Goal: Task Accomplishment & Management: Manage account settings

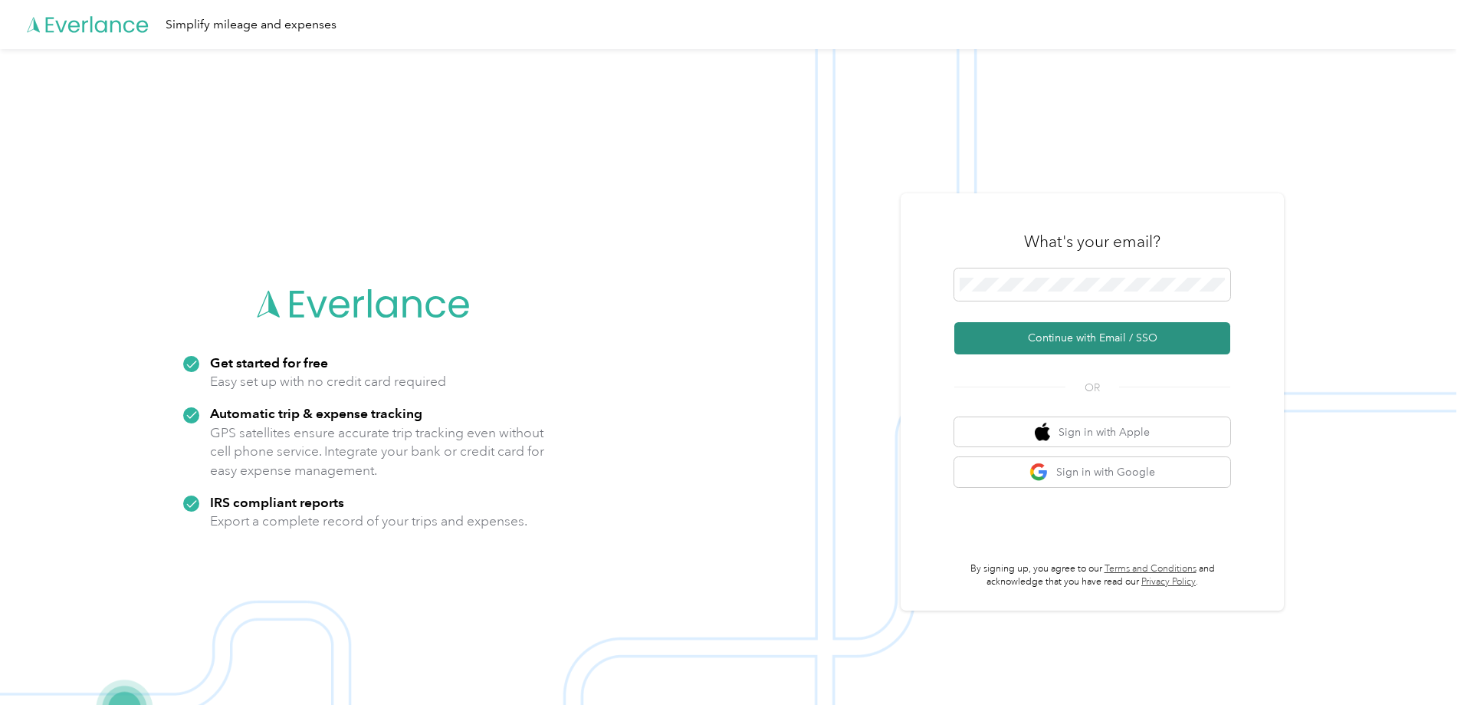
click at [1046, 324] on button "Continue with Email / SSO" at bounding box center [1092, 338] width 276 height 32
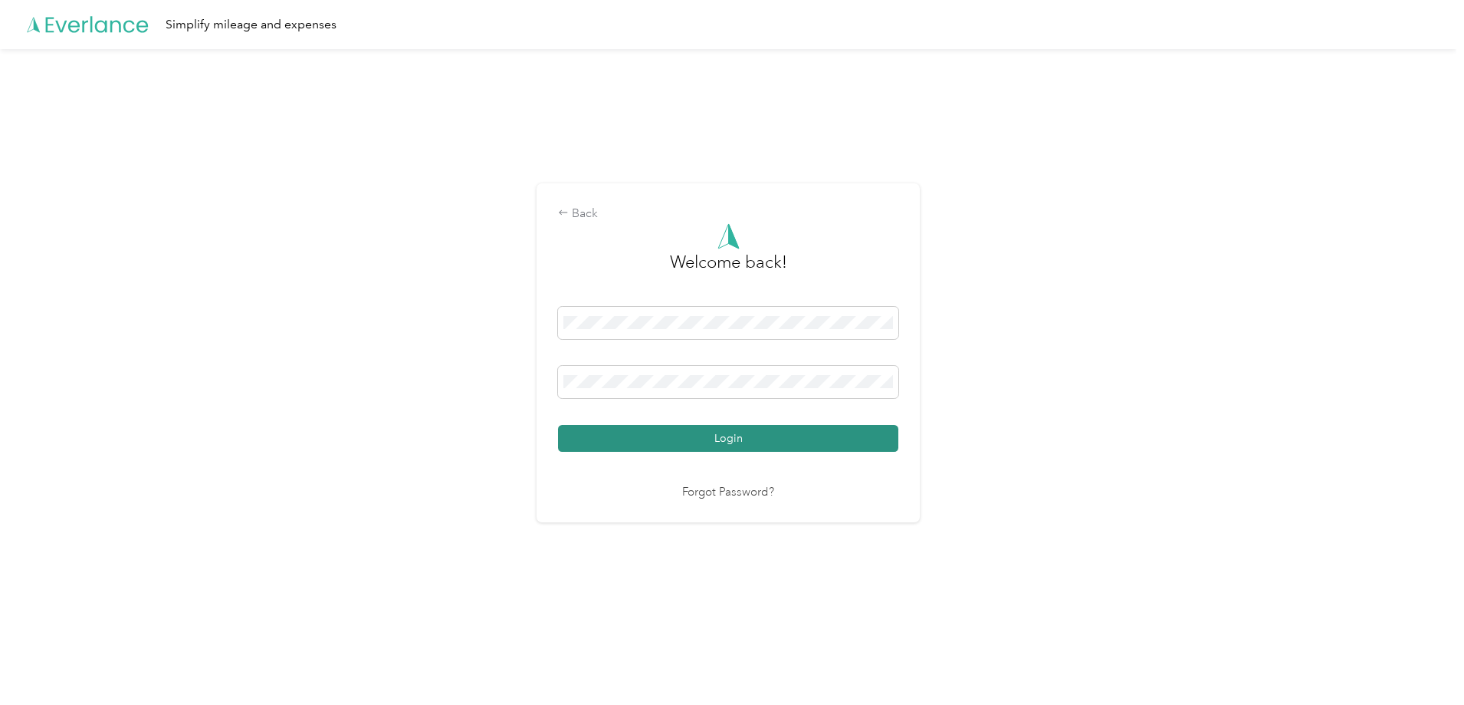
click at [675, 436] on button "Login" at bounding box center [728, 438] width 340 height 27
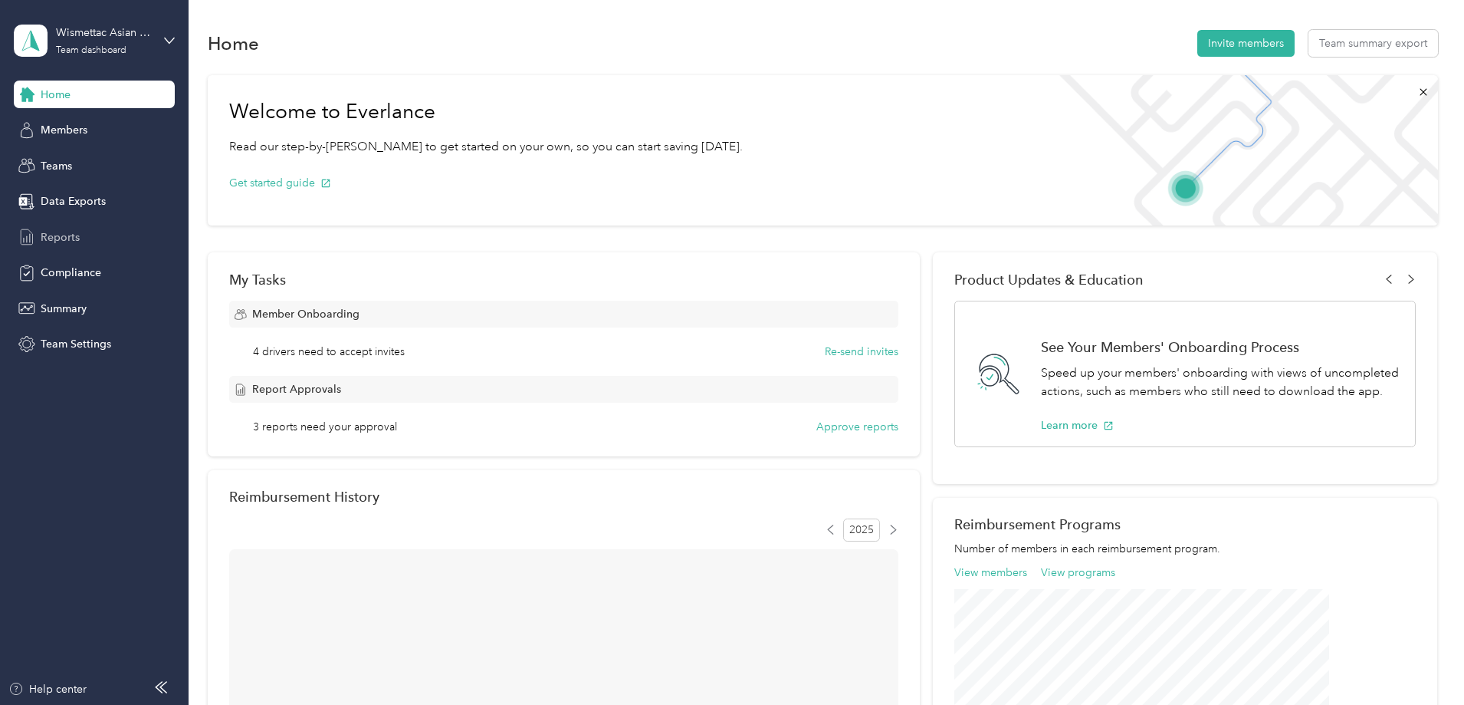
click at [81, 230] on div "Reports" at bounding box center [94, 237] width 161 height 28
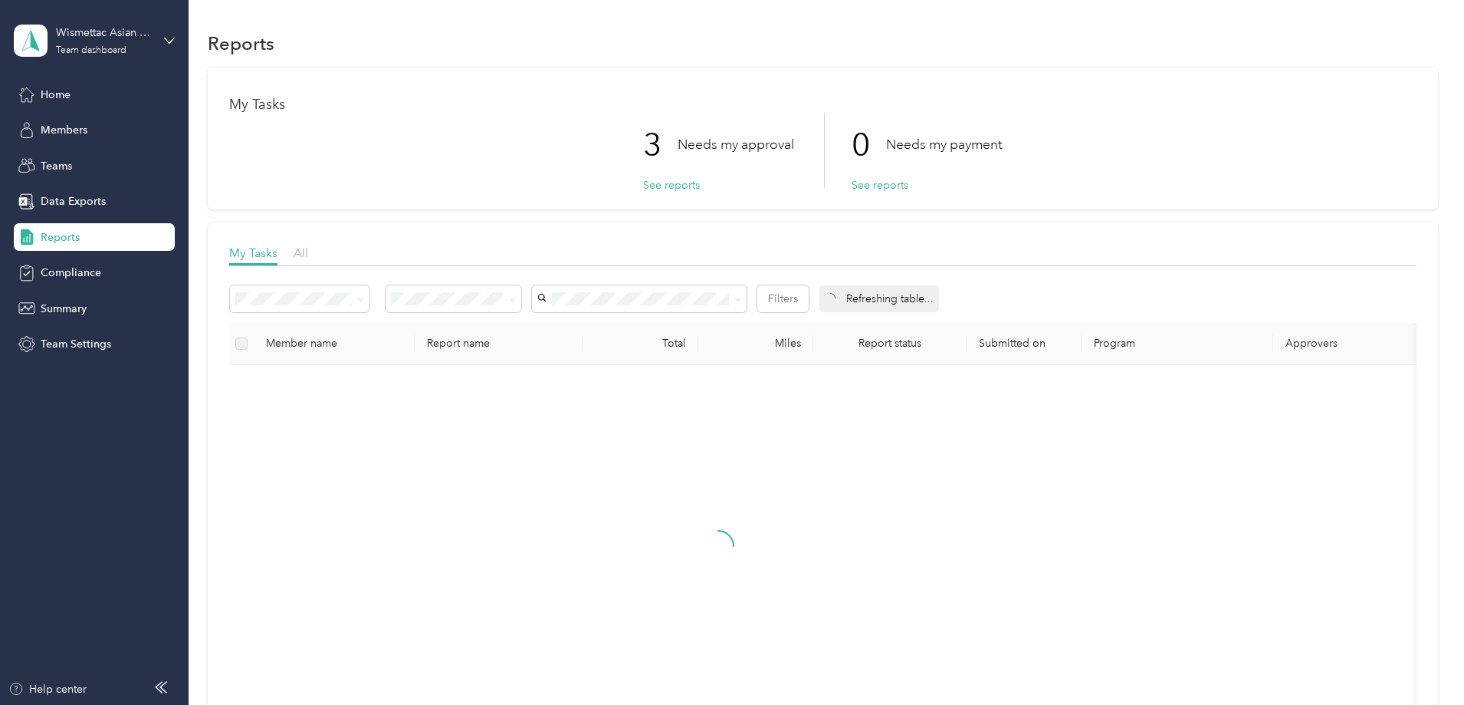
click at [308, 246] on div "All" at bounding box center [301, 253] width 15 height 19
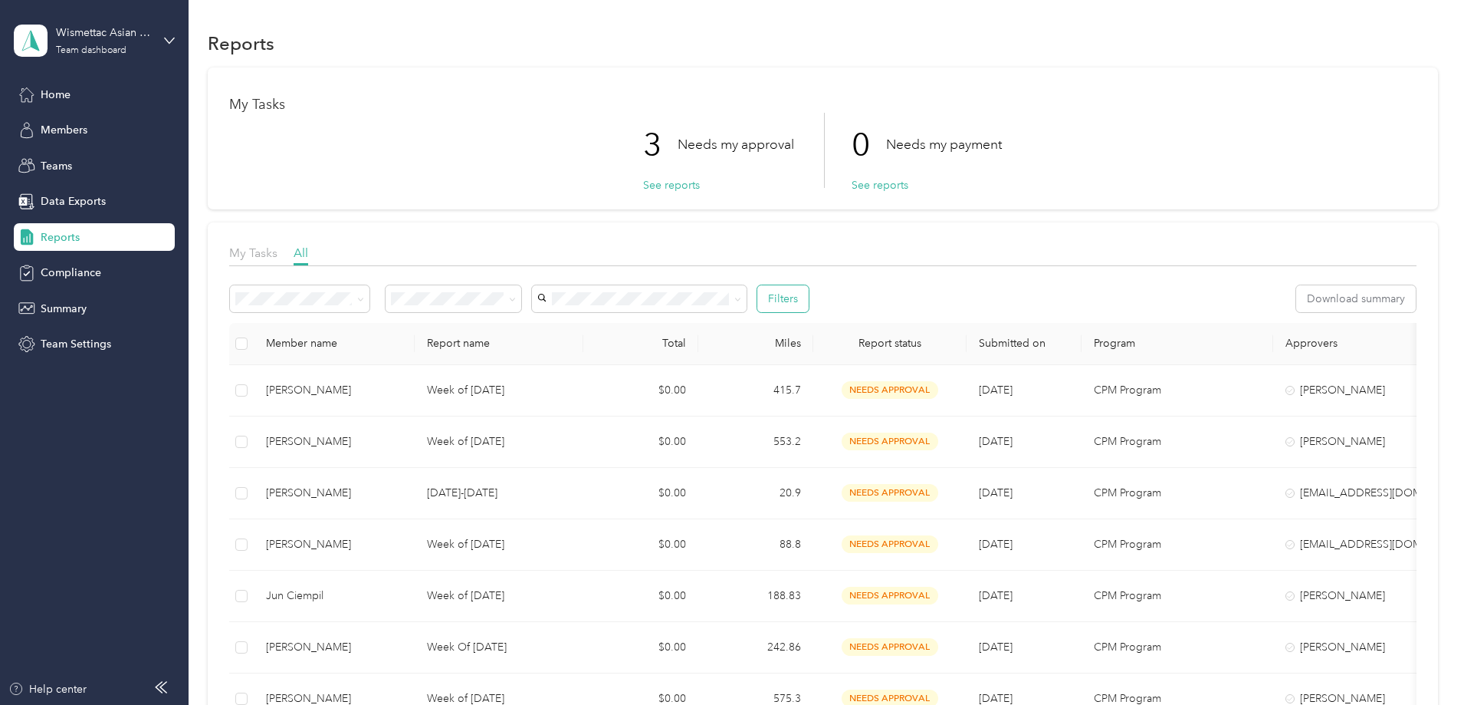
click at [809, 301] on button "Filters" at bounding box center [782, 298] width 51 height 27
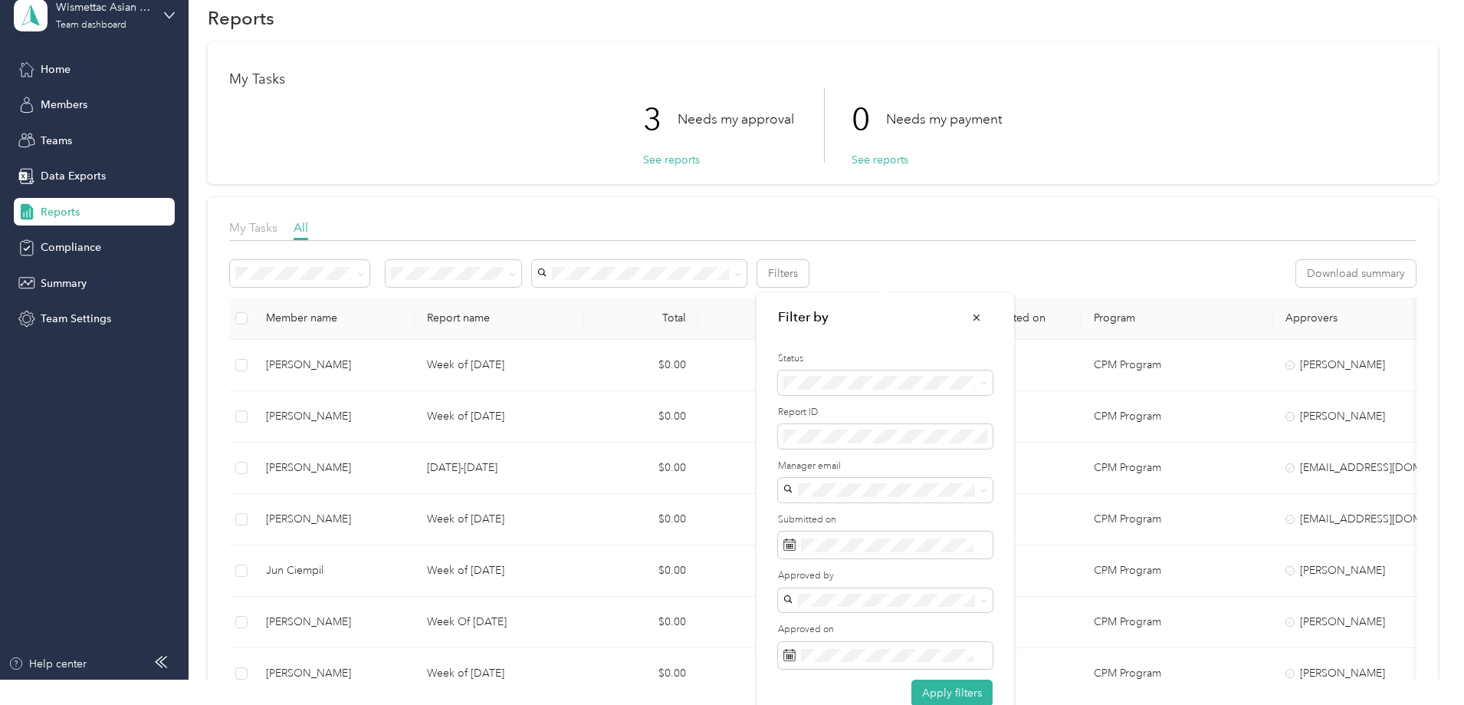
scroll to position [48, 0]
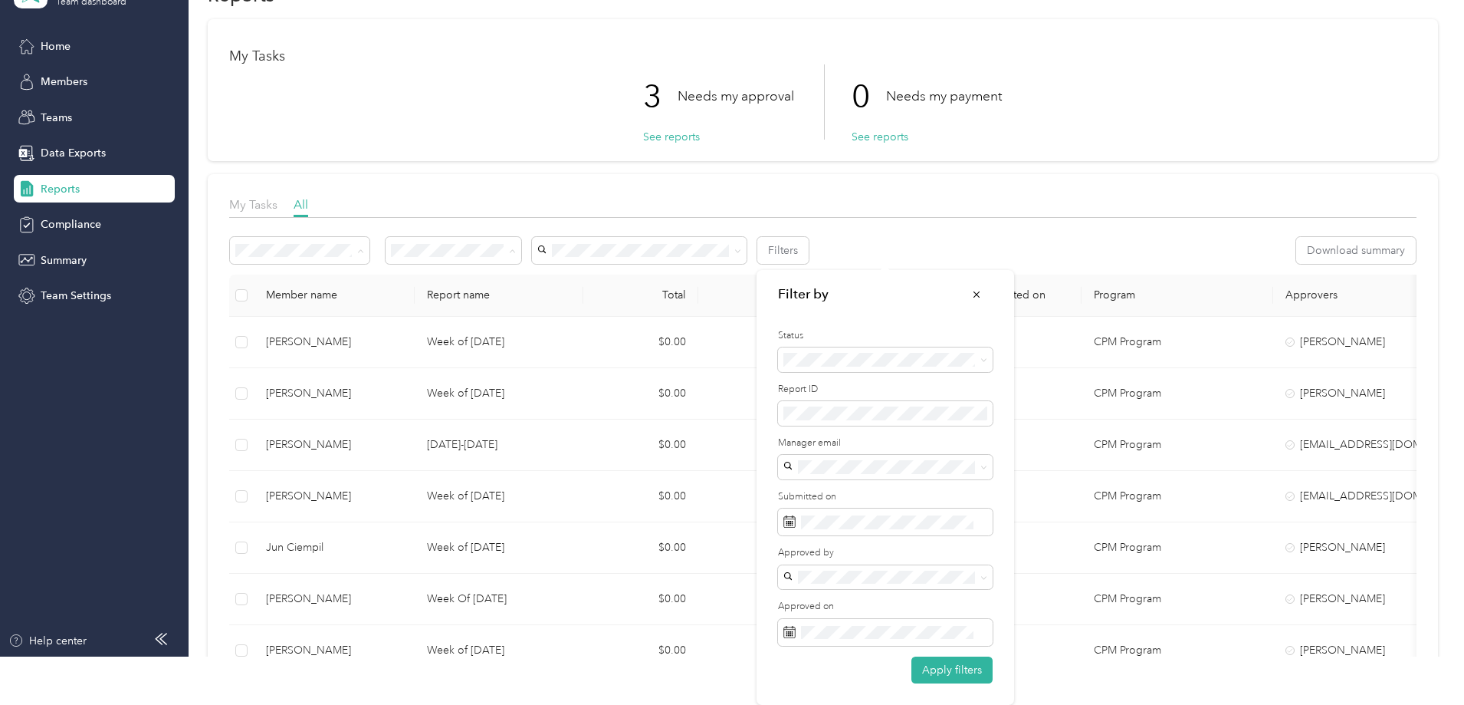
click at [560, 361] on div "Approved" at bounding box center [555, 359] width 114 height 16
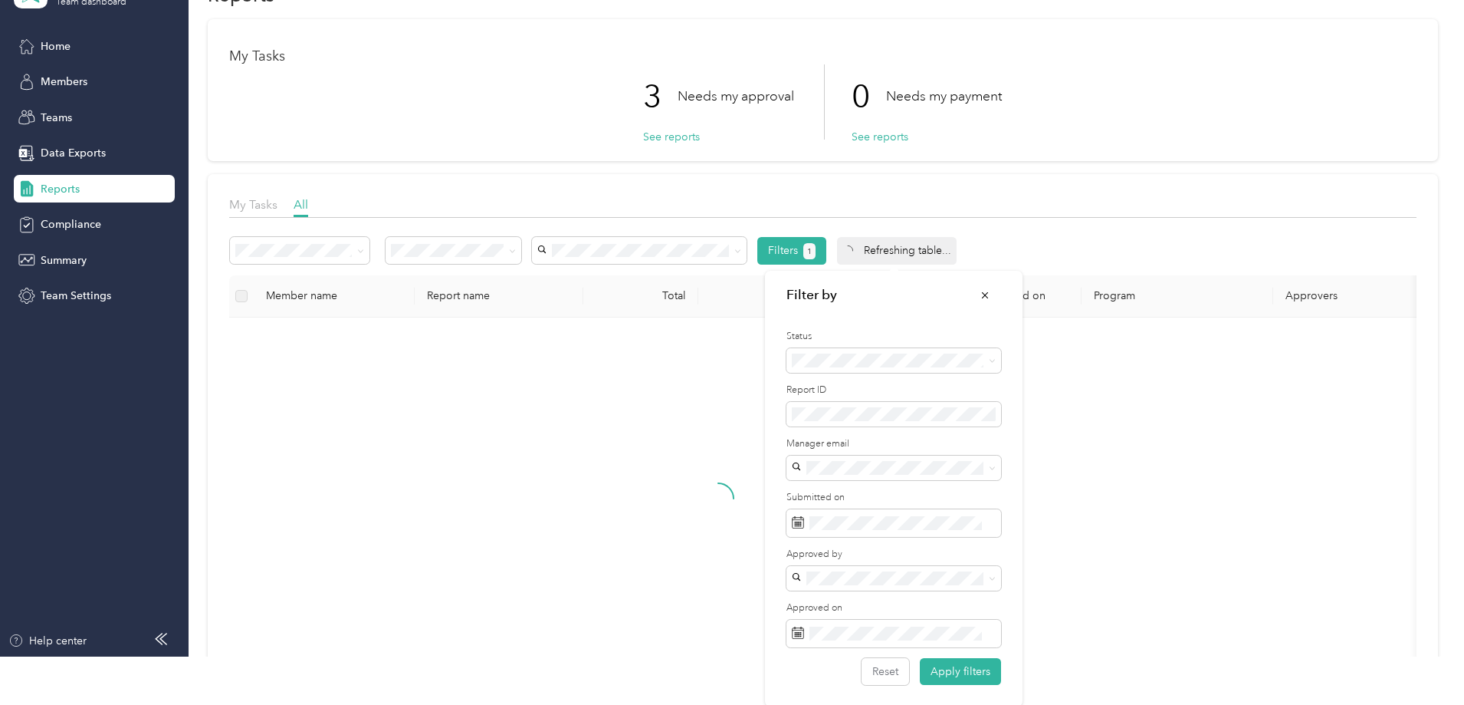
click at [241, 320] on div "My Tasks 3 Needs my approval See reports 0 Needs my payment See reports My Task…" at bounding box center [823, 374] width 1230 height 710
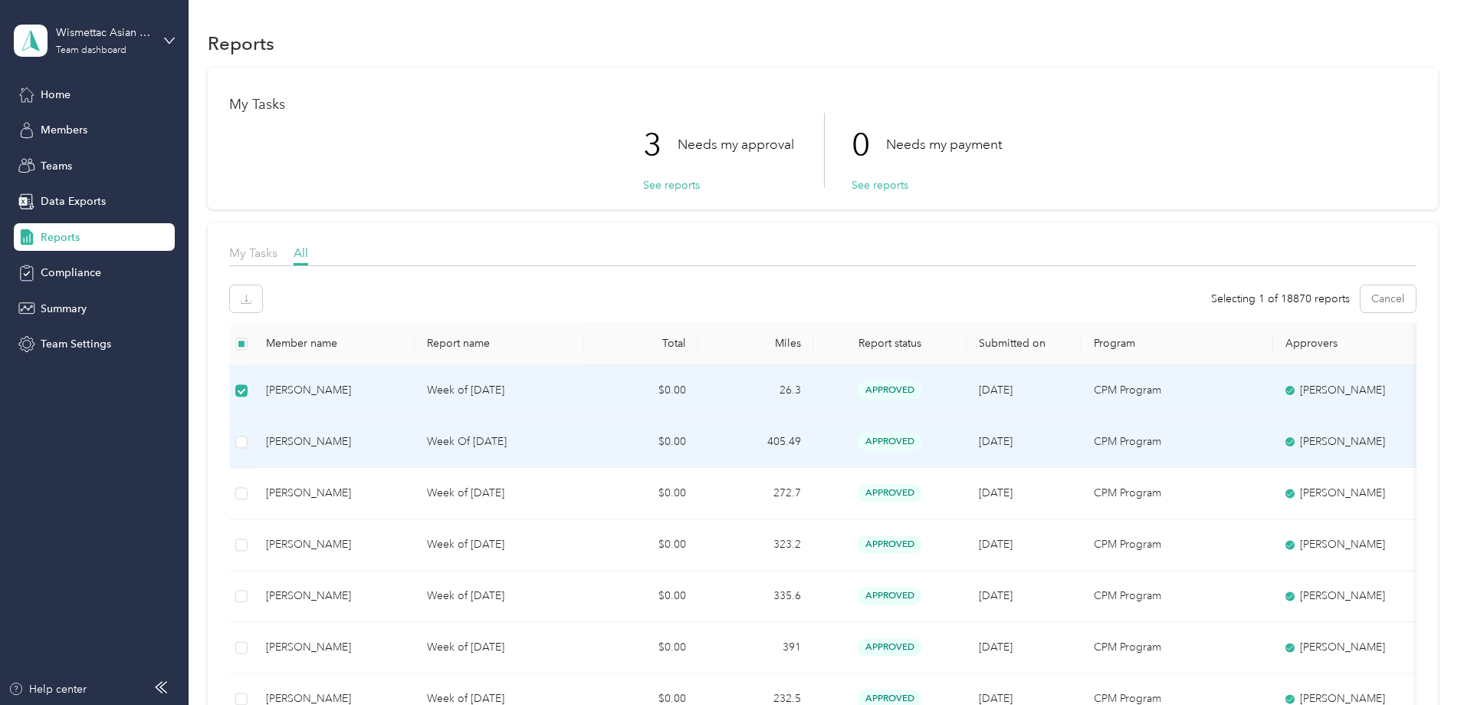
click at [254, 429] on td at bounding box center [241, 441] width 25 height 51
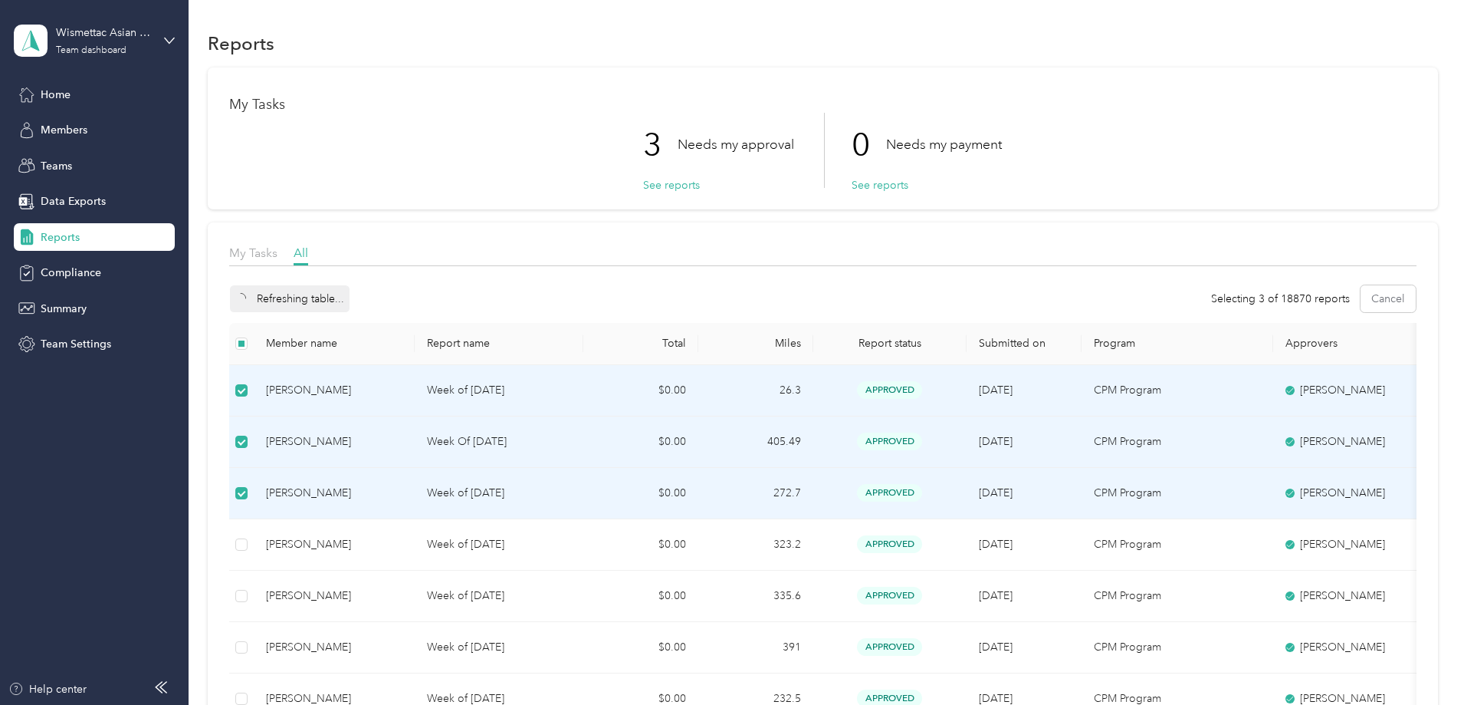
click at [102, 23] on div "Wismettac Asian Foods Team dashboard" at bounding box center [94, 41] width 161 height 54
click at [123, 193] on div "Log out" at bounding box center [175, 195] width 301 height 27
